Goal: Check status: Check status

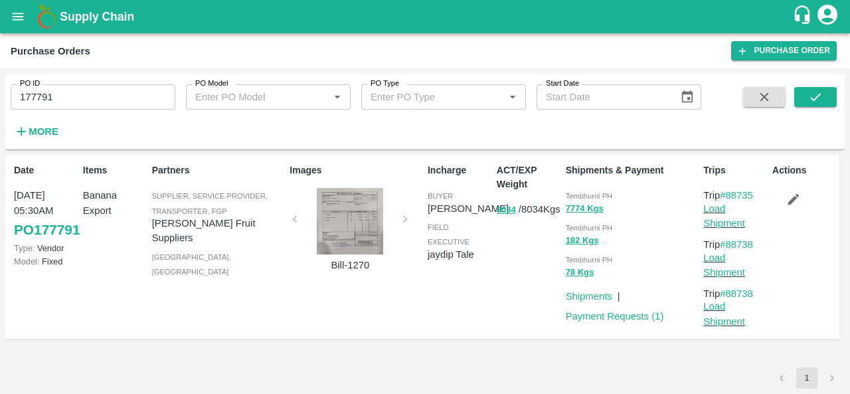
click at [574, 193] on span "Tembhurni PH" at bounding box center [589, 196] width 47 height 8
copy div "Tembhurni PH 7774 Kgs"
click at [25, 13] on icon "open drawer" at bounding box center [18, 16] width 15 height 15
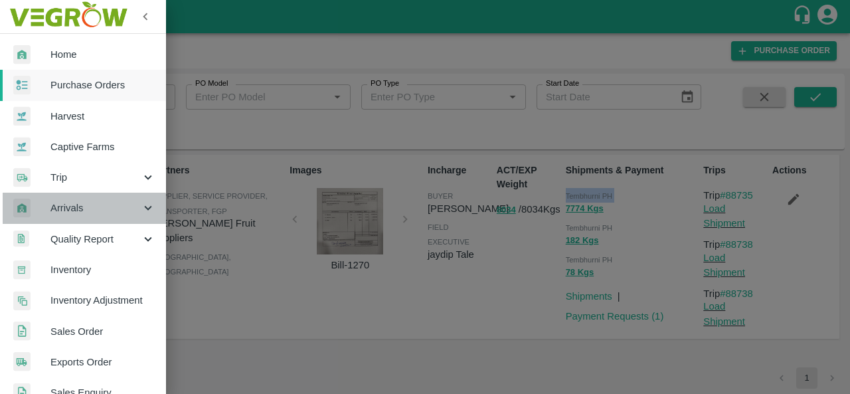
click at [84, 212] on span "Arrivals" at bounding box center [95, 208] width 90 height 15
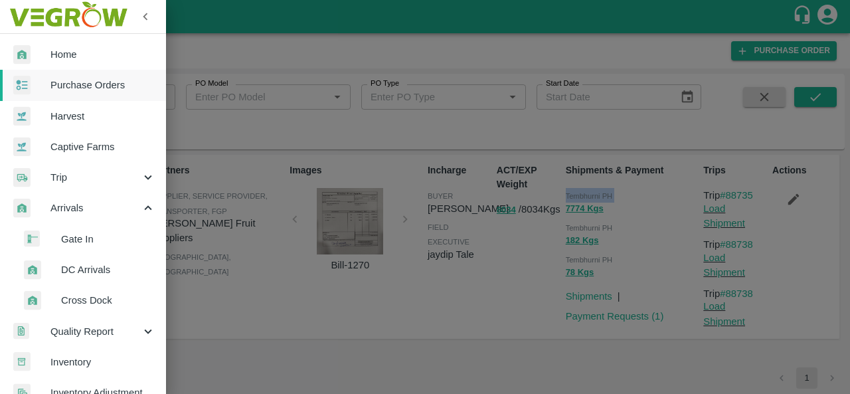
click at [89, 241] on span "Gate In" at bounding box center [108, 239] width 94 height 15
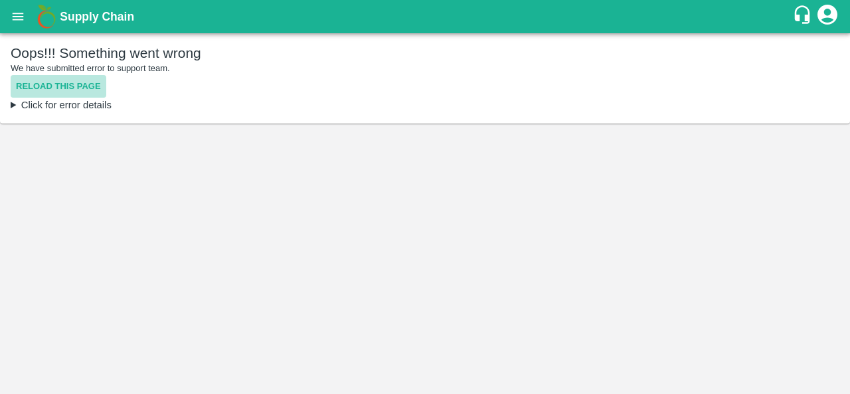
click at [42, 87] on button "Reload this page" at bounding box center [59, 86] width 96 height 23
click at [22, 15] on icon "open drawer" at bounding box center [18, 16] width 15 height 15
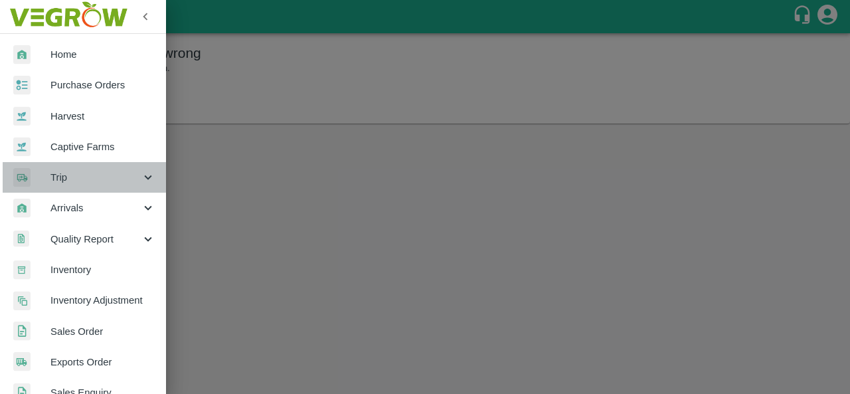
click at [84, 173] on span "Trip" at bounding box center [95, 177] width 90 height 15
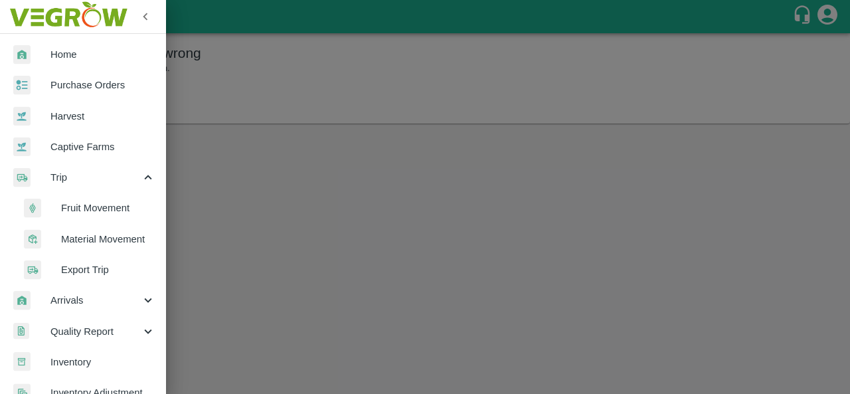
click at [102, 208] on span "Fruit Movement" at bounding box center [108, 208] width 94 height 15
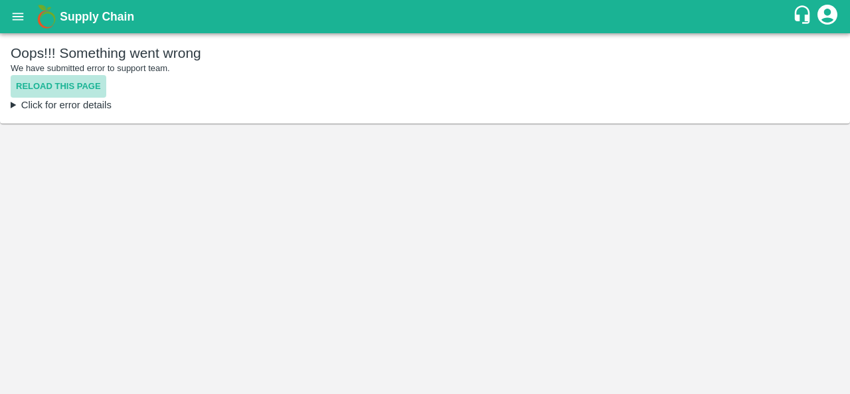
click at [68, 90] on button "Reload this page" at bounding box center [59, 86] width 96 height 23
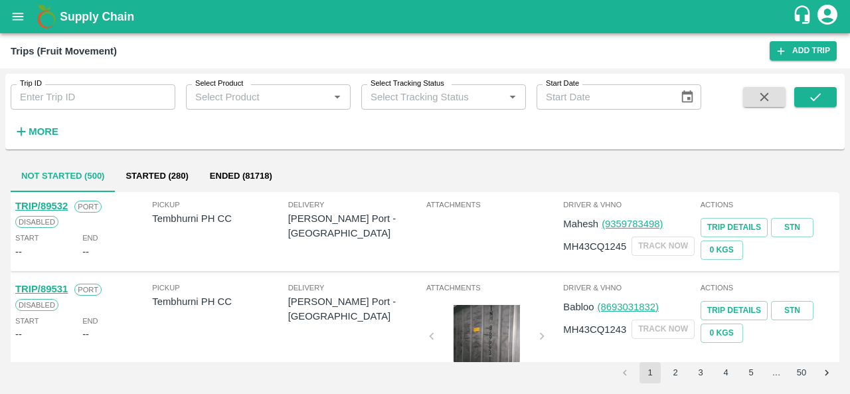
click at [286, 108] on div "Select Product   *" at bounding box center [268, 96] width 165 height 25
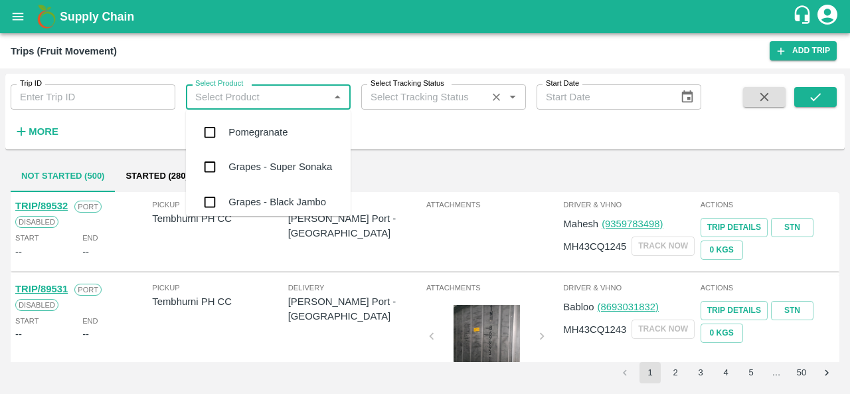
click at [429, 107] on div "Select Tracking Status   *" at bounding box center [443, 96] width 165 height 25
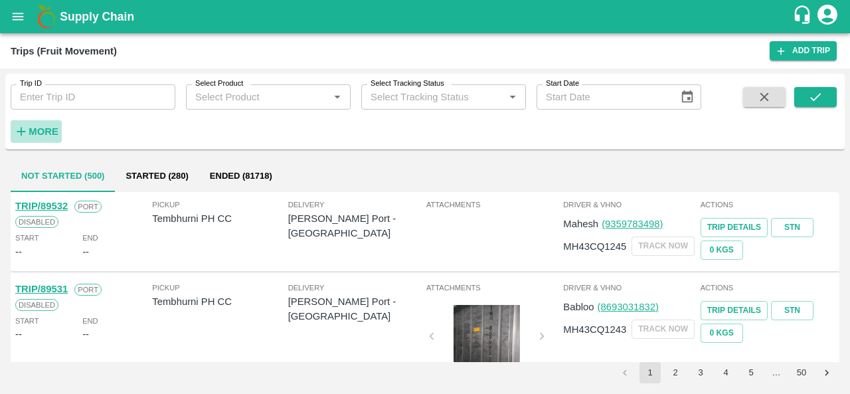
click at [37, 131] on strong "More" at bounding box center [44, 131] width 30 height 11
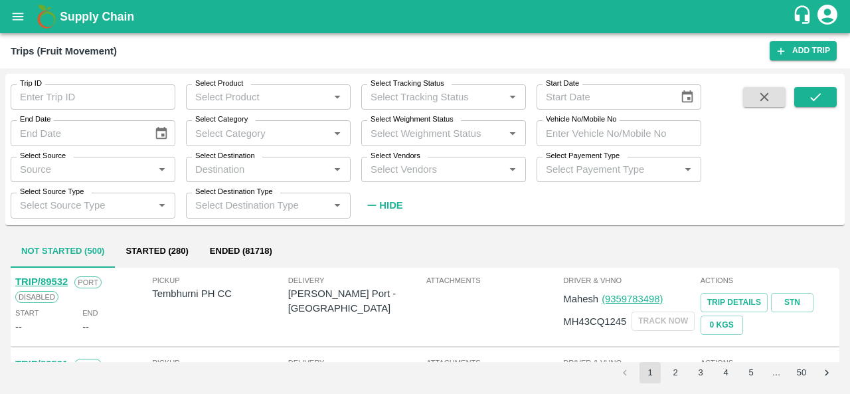
click at [301, 157] on div "Select Destination   *" at bounding box center [268, 169] width 165 height 25
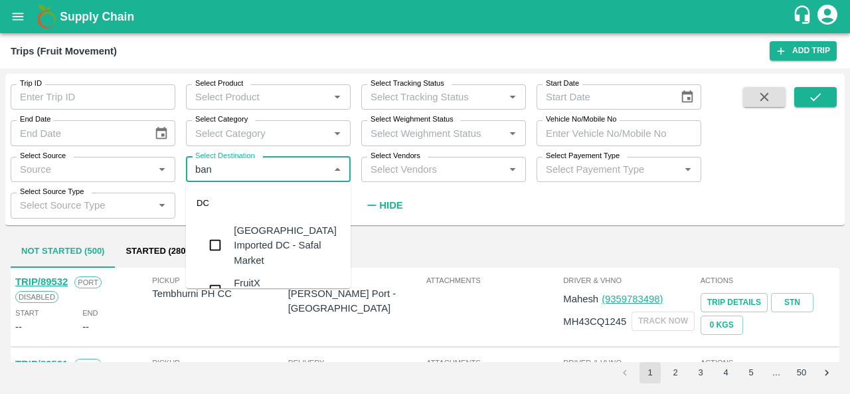
type input "bang"
click at [218, 277] on input "checkbox" at bounding box center [215, 290] width 27 height 27
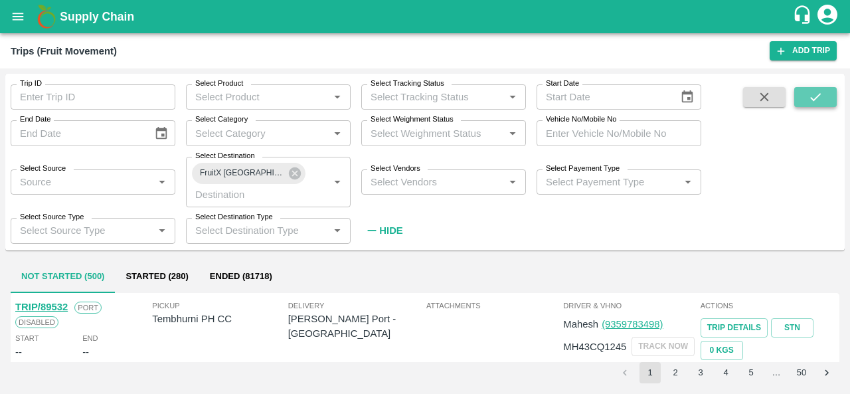
click at [820, 96] on icon "submit" at bounding box center [815, 97] width 15 height 15
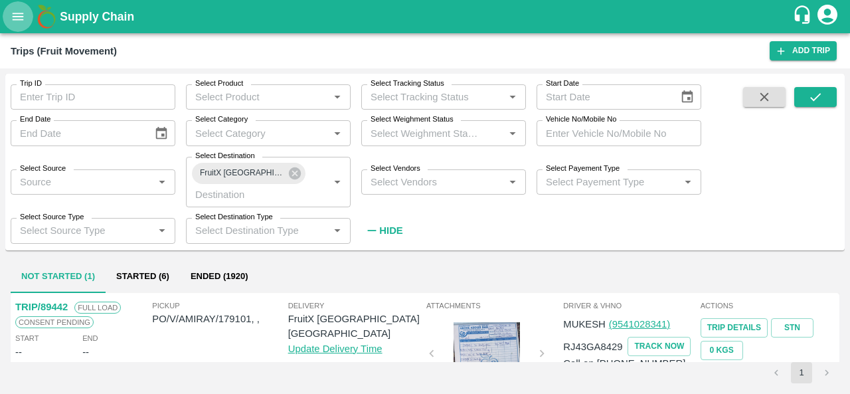
click at [23, 14] on icon "open drawer" at bounding box center [18, 16] width 15 height 15
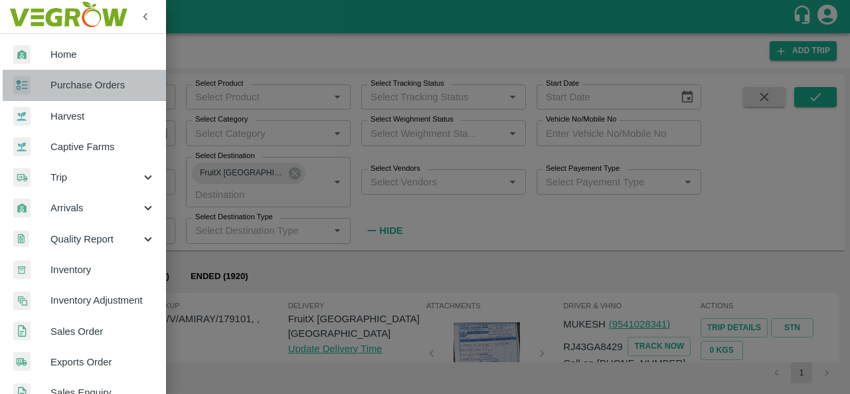
click at [94, 80] on span "Purchase Orders" at bounding box center [102, 85] width 105 height 15
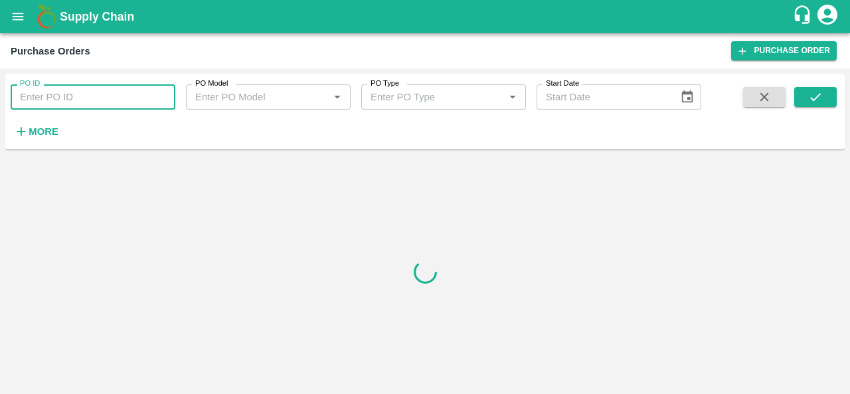
click at [103, 95] on input "PO ID" at bounding box center [93, 96] width 165 height 25
paste input "176939"
click at [837, 92] on div "PO ID 176939 PO ID PO Model PO Model   * PO Type PO Type   * Start Date Start D…" at bounding box center [424, 111] width 839 height 65
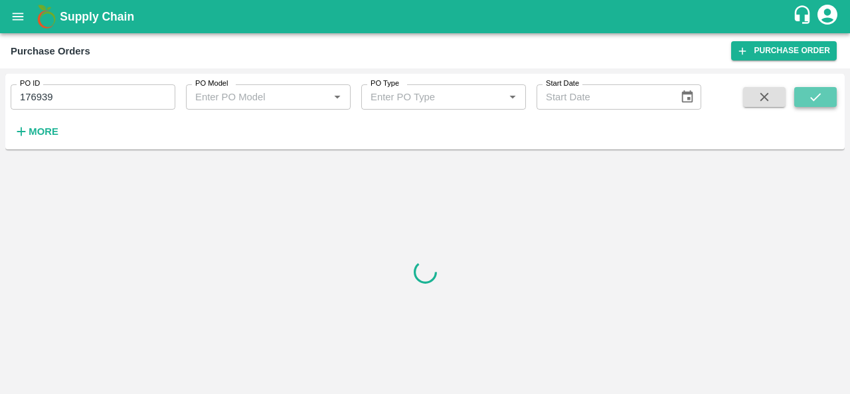
click at [827, 93] on button "submit" at bounding box center [815, 97] width 42 height 20
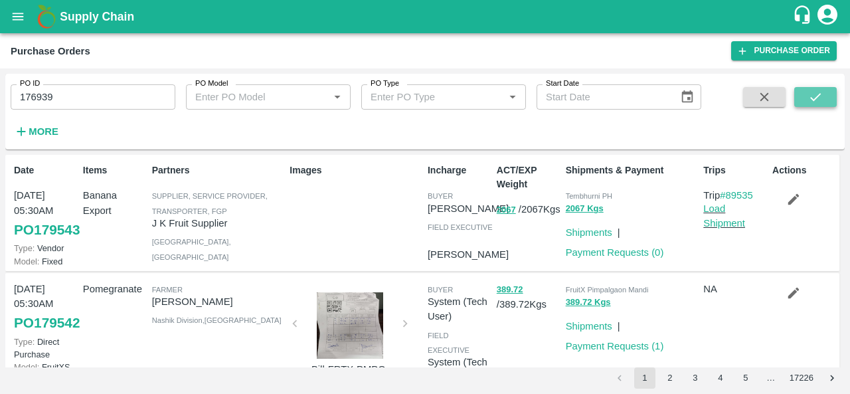
click at [818, 96] on icon "submit" at bounding box center [815, 97] width 11 height 8
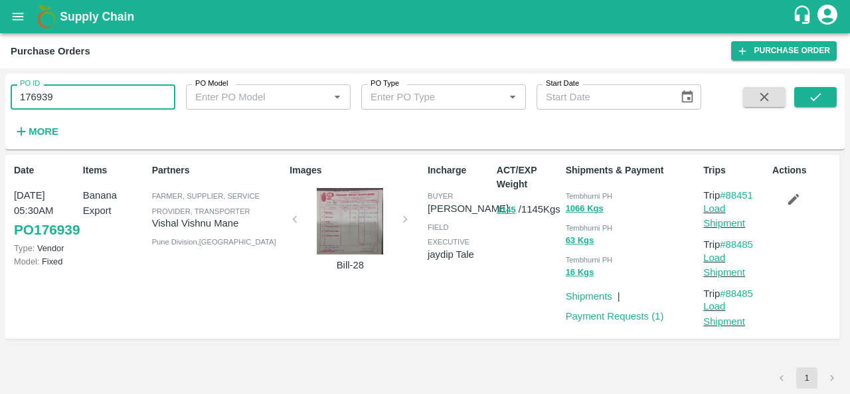
click at [88, 96] on input "176939" at bounding box center [93, 96] width 165 height 25
paste input "text"
type input "178837"
click at [827, 90] on button "submit" at bounding box center [815, 97] width 42 height 20
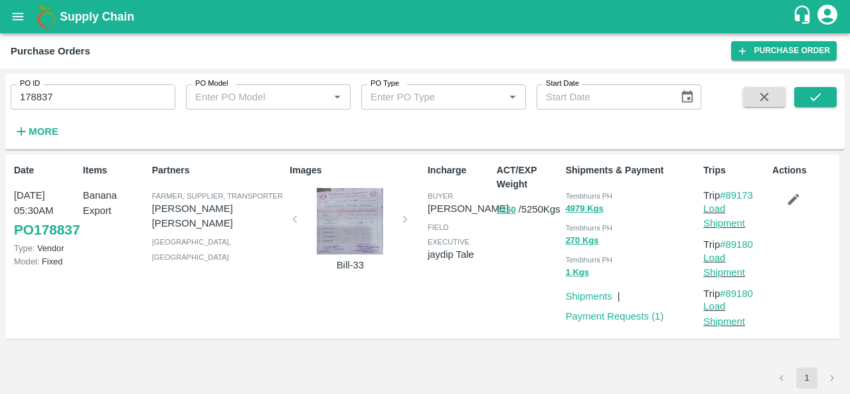
click at [574, 193] on span "Tembhurni PH" at bounding box center [589, 196] width 47 height 8
copy div "Tembhurni PH 4979 Kgs"
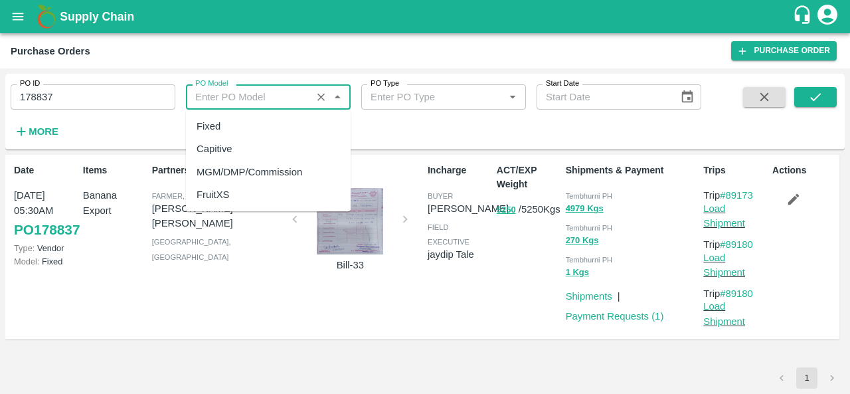
drag, startPoint x: 291, startPoint y: 101, endPoint x: 388, endPoint y: 322, distance: 241.4
click at [388, 322] on div "PO ID 178837 PO ID PO Model PO Model   * PO Type PO Type   * Start Date Start D…" at bounding box center [424, 231] width 839 height 315
